Goal: Task Accomplishment & Management: Manage account settings

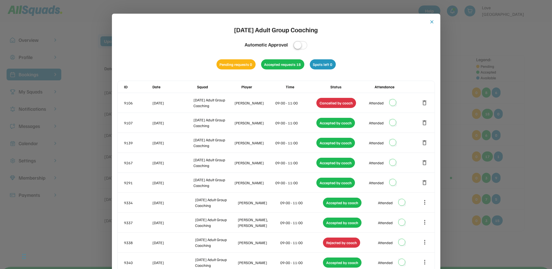
click at [429, 21] on button "close" at bounding box center [431, 21] width 5 height 5
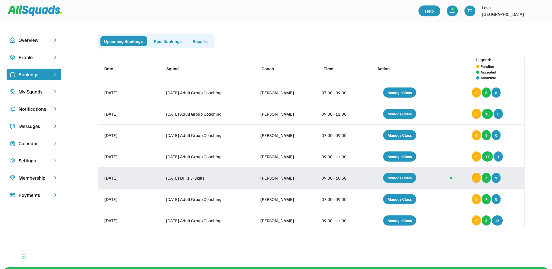
click at [397, 174] on div "Manage Class" at bounding box center [399, 178] width 33 height 10
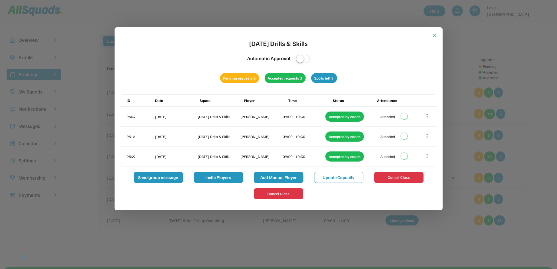
click at [278, 174] on button "Add Manual Player" at bounding box center [278, 177] width 49 height 11
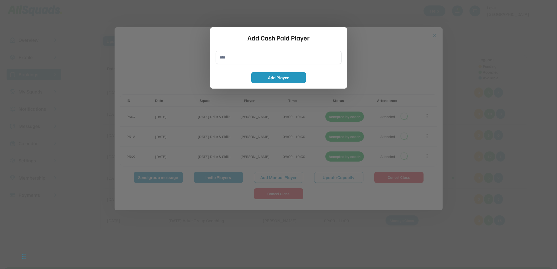
click at [223, 59] on input "input" at bounding box center [279, 57] width 126 height 13
type input "**********"
click at [287, 77] on button "Add Player" at bounding box center [278, 77] width 55 height 11
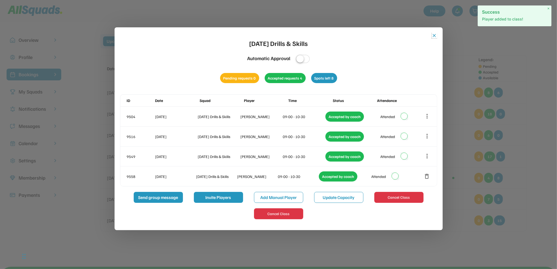
click at [434, 34] on button "close" at bounding box center [434, 35] width 5 height 5
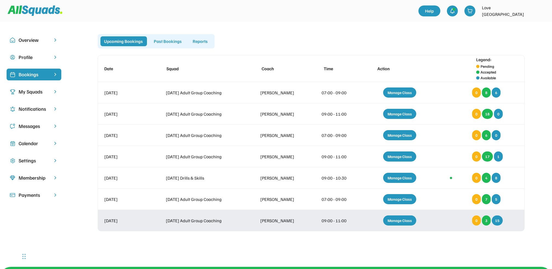
click at [401, 219] on div "Manage Class" at bounding box center [399, 220] width 33 height 10
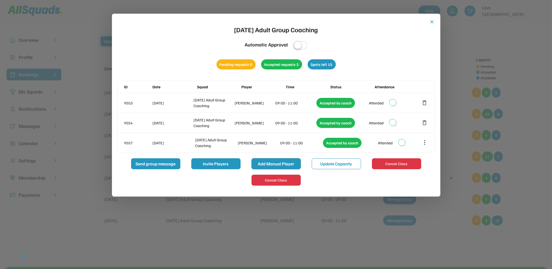
click at [277, 160] on button "Add Manual Player" at bounding box center [275, 163] width 49 height 11
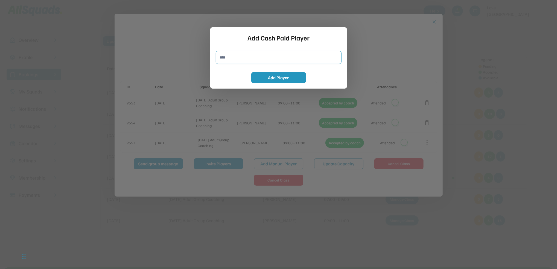
click at [220, 57] on input "input" at bounding box center [279, 57] width 126 height 13
type input "**********"
click at [286, 75] on button "Add Player" at bounding box center [278, 77] width 55 height 11
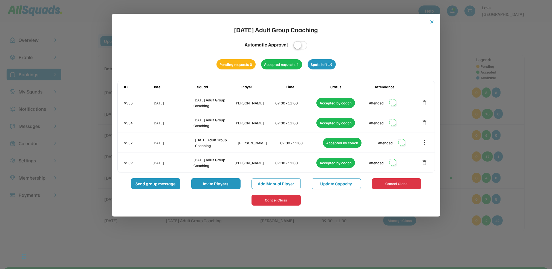
click at [429, 19] on button "close" at bounding box center [431, 21] width 5 height 5
